Goal: Task Accomplishment & Management: Complete application form

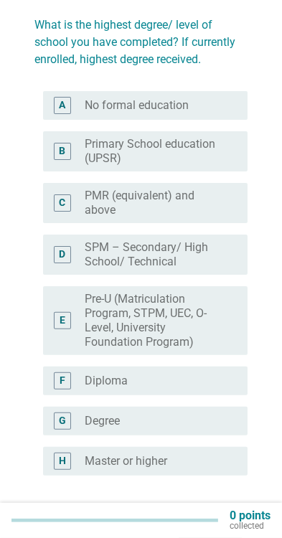
scroll to position [99, 0]
click at [166, 421] on div "radio_button_unchecked Degree" at bounding box center [155, 421] width 140 height 14
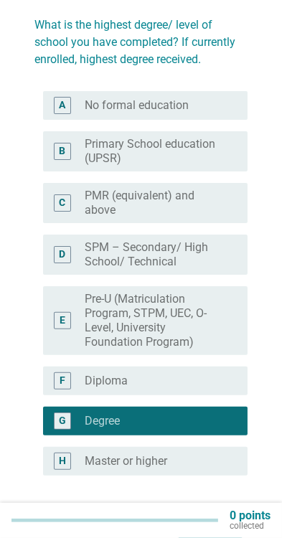
click at [200, 525] on div "Next" at bounding box center [210, 527] width 40 height 17
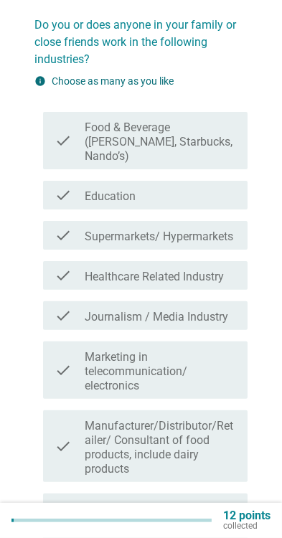
scroll to position [0, 0]
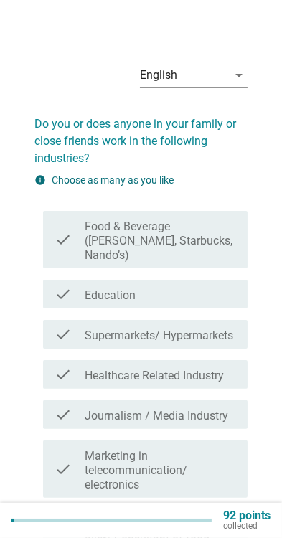
click at [196, 245] on label "Food & Beverage ([PERSON_NAME], Starbucks, Nando’s)" at bounding box center [160, 240] width 151 height 43
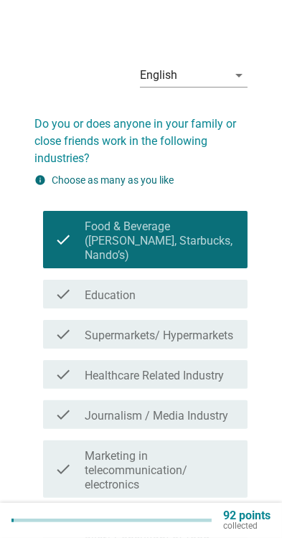
click at [176, 298] on div "check_box_outline_blank Education" at bounding box center [160, 293] width 151 height 17
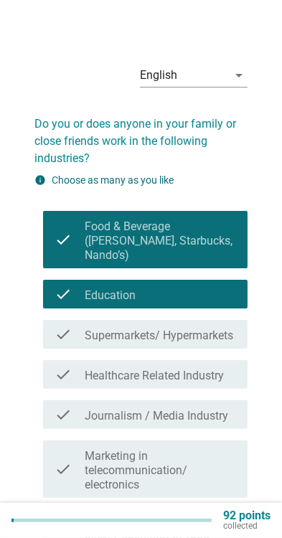
click at [198, 339] on label "Supermarkets/ Hypermarkets" at bounding box center [159, 336] width 148 height 14
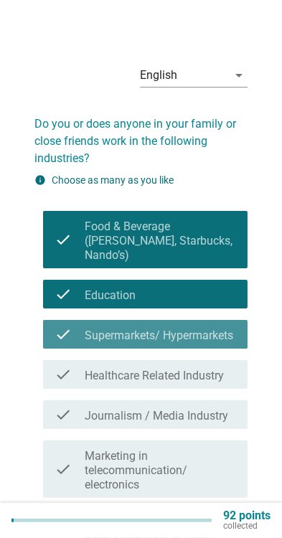
click at [184, 376] on label "Healthcare Related Industry" at bounding box center [154, 376] width 139 height 14
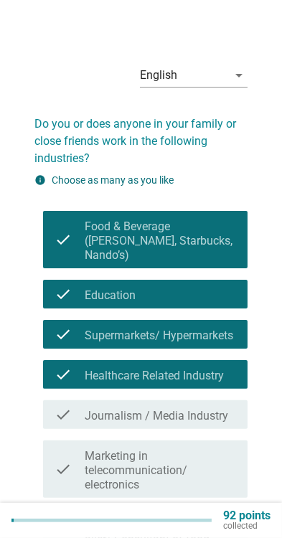
click at [181, 420] on label "Journalism / Media Industry" at bounding box center [156, 416] width 143 height 14
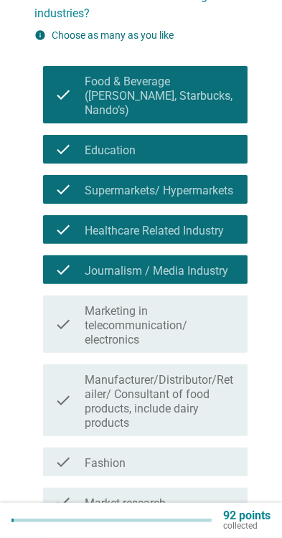
click at [181, 394] on label "Manufacturer/Distributor/Retailer/ Consultant of food products, include dairy p…" at bounding box center [160, 401] width 151 height 57
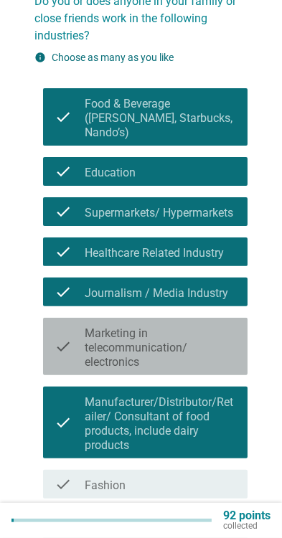
scroll to position [149, 0]
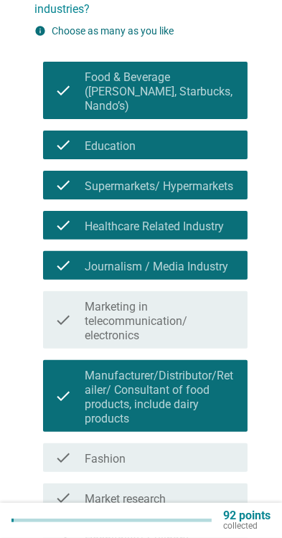
click at [215, 318] on label "Marketing in telecommunication/ electronics" at bounding box center [160, 321] width 151 height 43
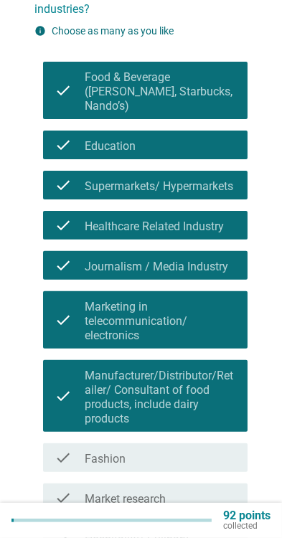
click at [179, 453] on div "check_box_outline_blank Fashion" at bounding box center [160, 457] width 151 height 17
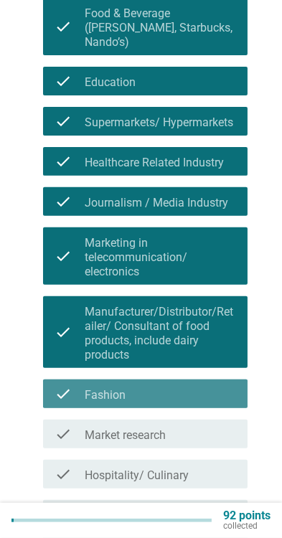
scroll to position [300, 0]
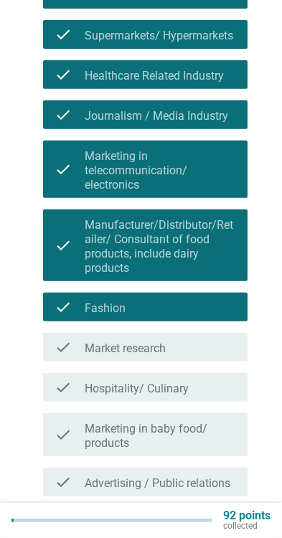
click at [213, 317] on div "check check_box_outline_blank Fashion" at bounding box center [145, 307] width 204 height 29
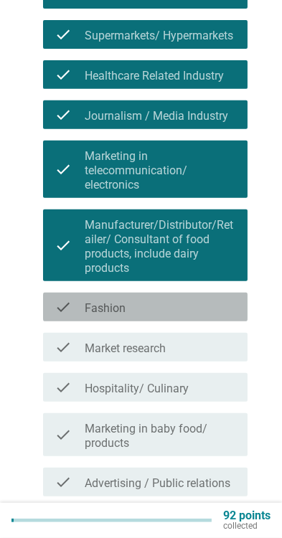
click at [189, 353] on div "check_box_outline_blank Market research" at bounding box center [160, 347] width 151 height 17
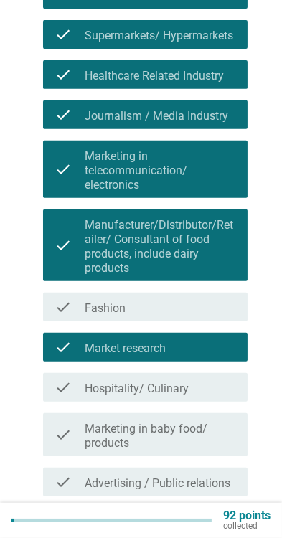
click at [186, 388] on label "Hospitality/ Culinary" at bounding box center [137, 389] width 104 height 14
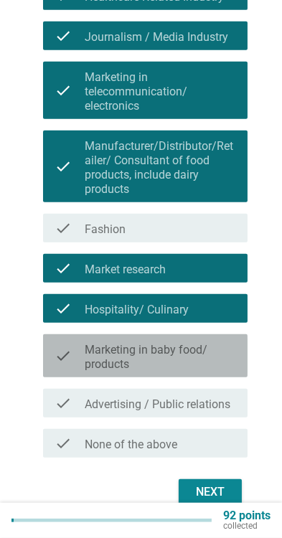
scroll to position [392, 0]
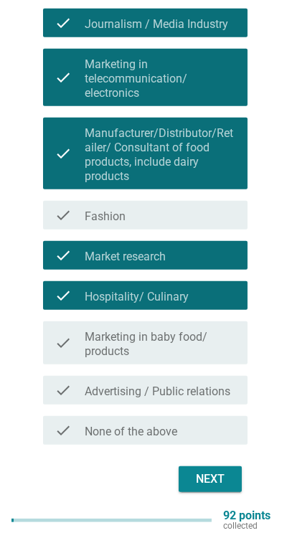
click at [214, 334] on label "Marketing in baby food/ products" at bounding box center [160, 344] width 151 height 29
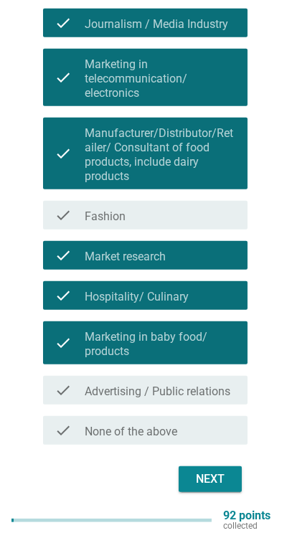
click at [173, 384] on label "Advertising / Public relations" at bounding box center [158, 391] width 146 height 14
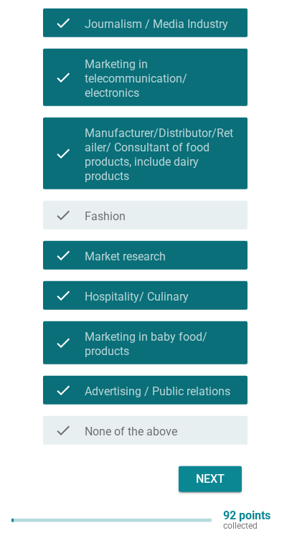
click at [209, 490] on button "Next" at bounding box center [210, 479] width 63 height 26
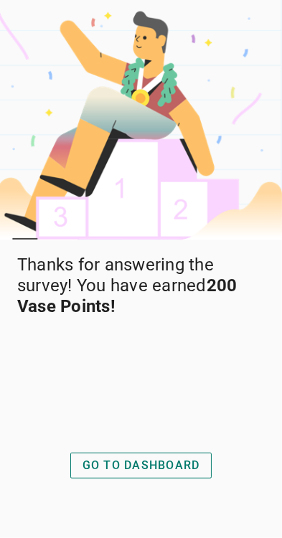
click at [162, 474] on div "GO TO DASHBOARD" at bounding box center [141, 465] width 118 height 17
